Goal: Task Accomplishment & Management: Use online tool/utility

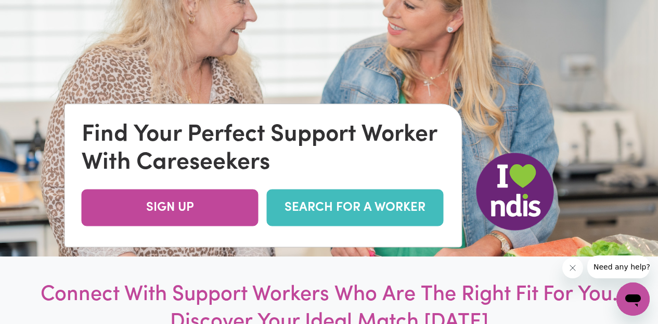
click at [380, 208] on link "SEARCH FOR A WORKER" at bounding box center [355, 208] width 177 height 37
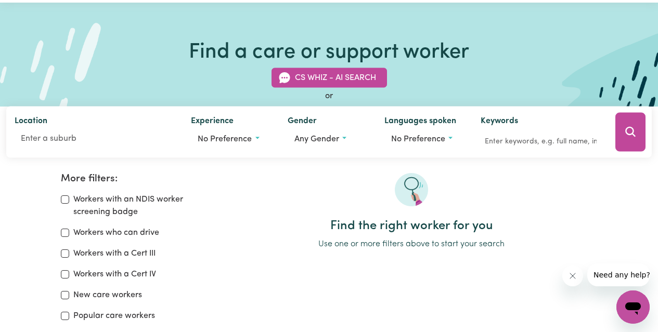
scroll to position [52, 0]
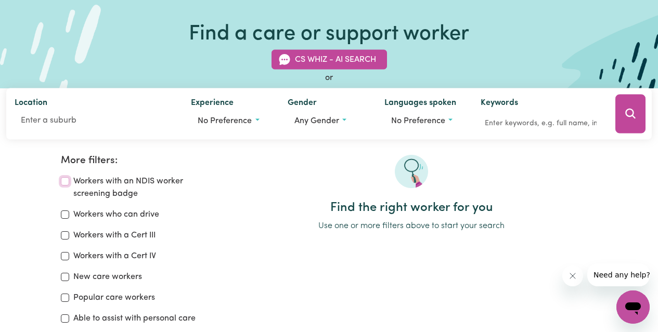
click at [67, 182] on input "Workers with an NDIS worker screening badge" at bounding box center [65, 181] width 8 height 8
checkbox input "true"
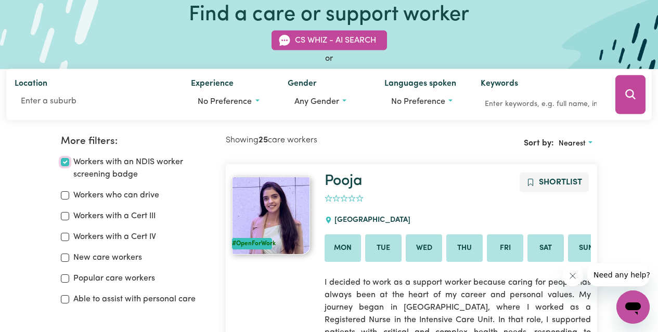
scroll to position [70, 0]
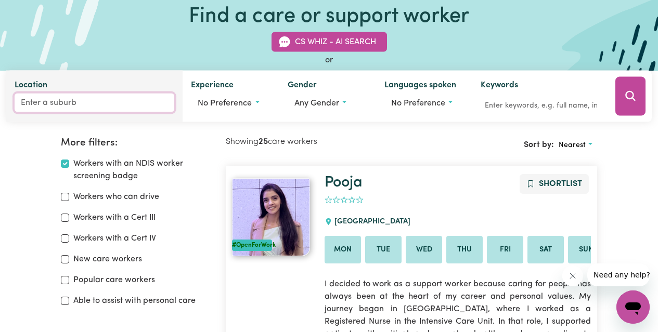
click at [20, 101] on input "Location" at bounding box center [95, 103] width 160 height 19
type input "her"
type input "[PERSON_NAME], [GEOGRAPHIC_DATA], 0836"
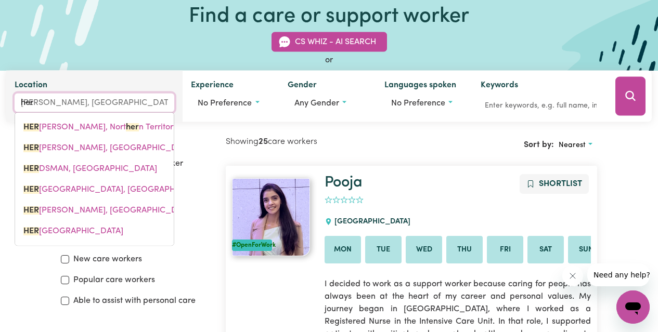
type input "herv"
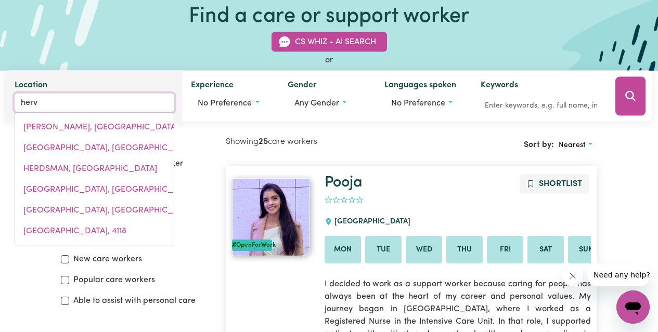
type input "[GEOGRAPHIC_DATA], [GEOGRAPHIC_DATA], 4655"
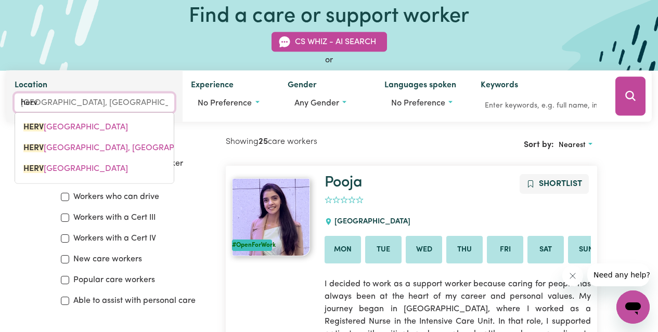
type input "herve"
type input "[GEOGRAPHIC_DATA]"
type input "hervey"
type input "[GEOGRAPHIC_DATA]"
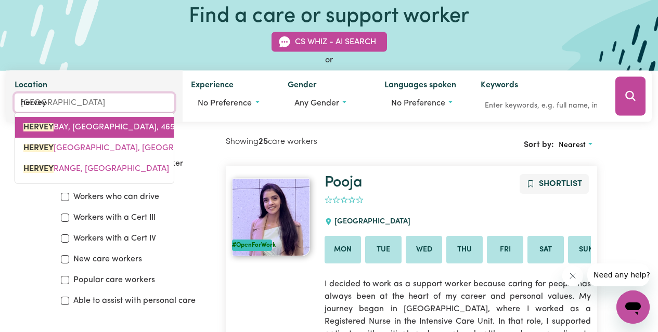
click at [92, 126] on span "[GEOGRAPHIC_DATA]" at bounding box center [101, 127] width 156 height 8
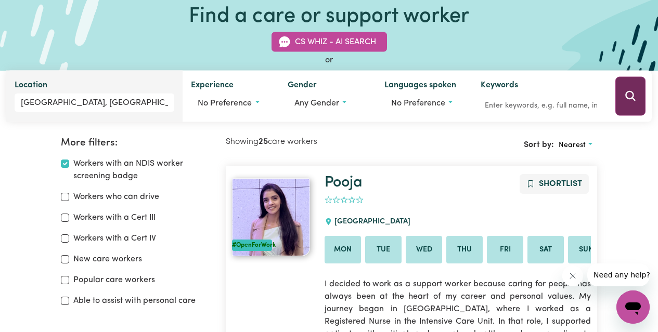
click at [629, 95] on icon "Search" at bounding box center [630, 96] width 12 height 12
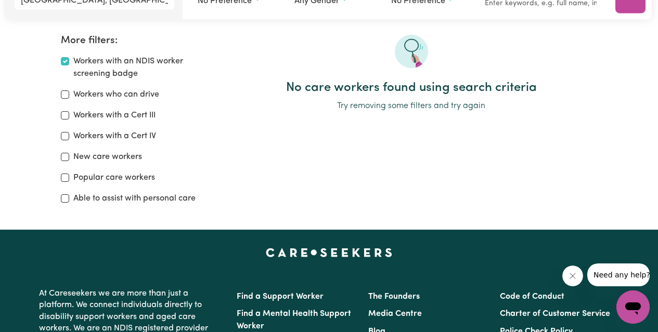
scroll to position [174, 0]
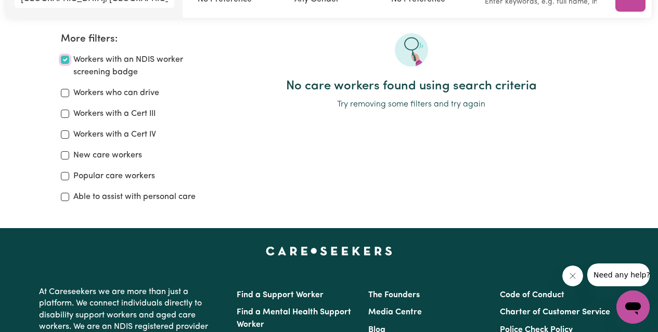
click at [67, 58] on input "Workers with an NDIS worker screening badge" at bounding box center [65, 60] width 8 height 8
checkbox input "false"
click at [64, 195] on input "Able to assist with personal care" at bounding box center [65, 197] width 8 height 8
checkbox input "true"
